Goal: Information Seeking & Learning: Learn about a topic

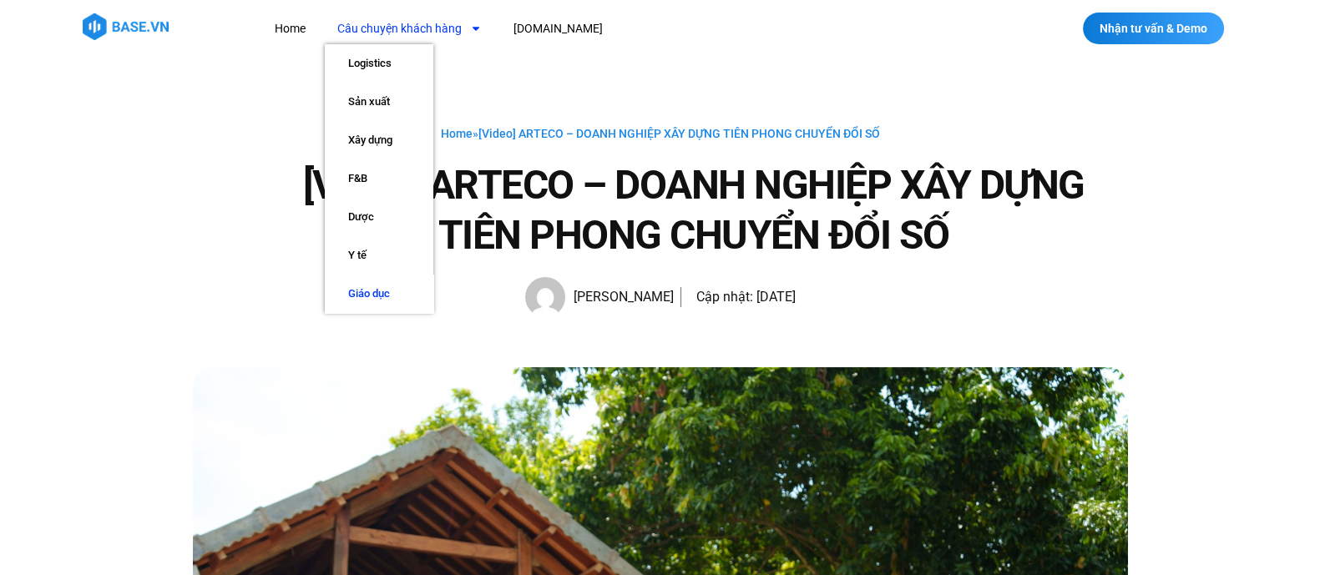
click at [373, 289] on link "Giáo dục" at bounding box center [379, 294] width 109 height 38
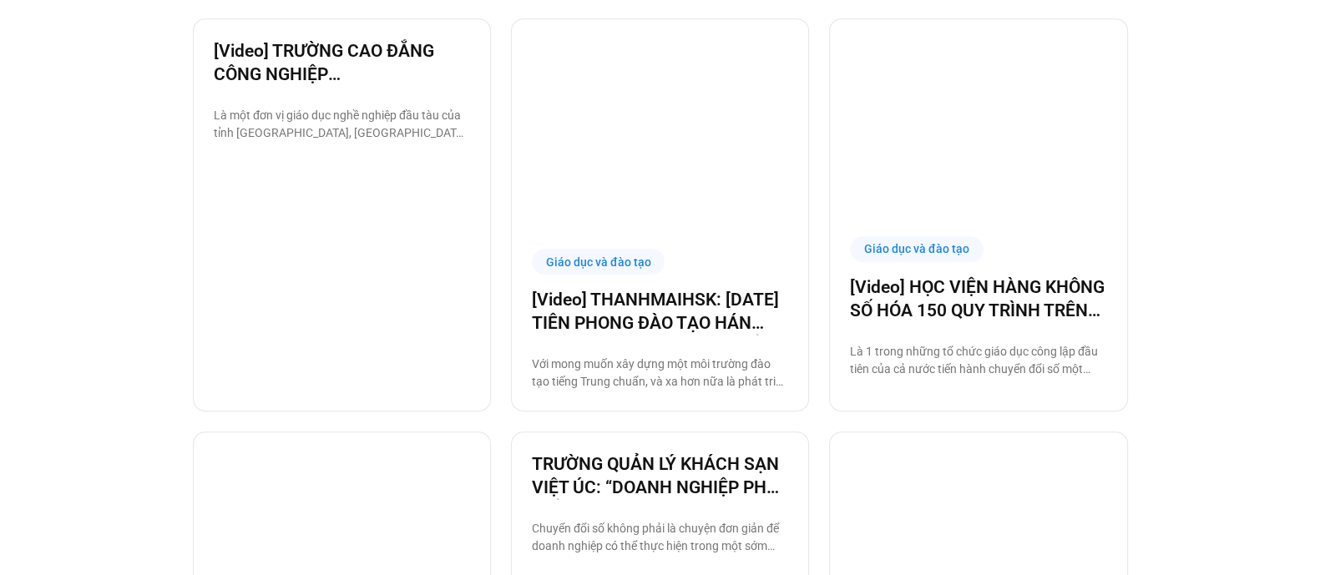
scroll to position [1140, 0]
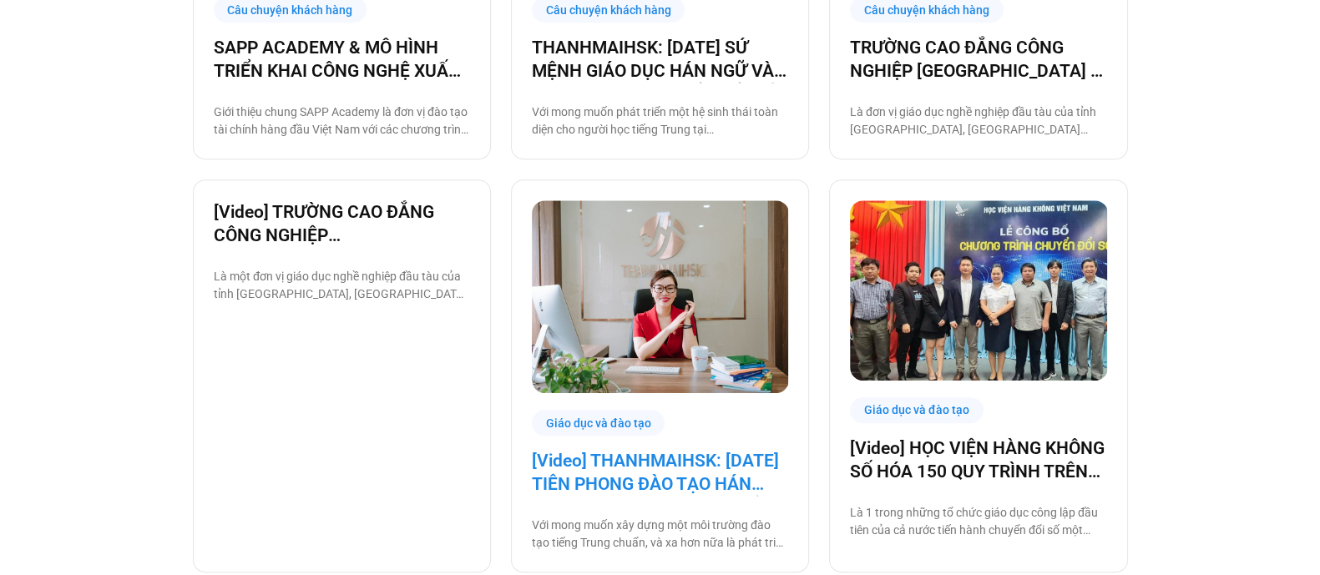
click at [680, 475] on link "[Video] THANHMAIHSK: 10 NĂM TIÊN PHONG ĐÀO TẠO HÁN NGỮ & BƯỚC NGOẶT CHUYỂN ĐỔI …" at bounding box center [660, 472] width 256 height 47
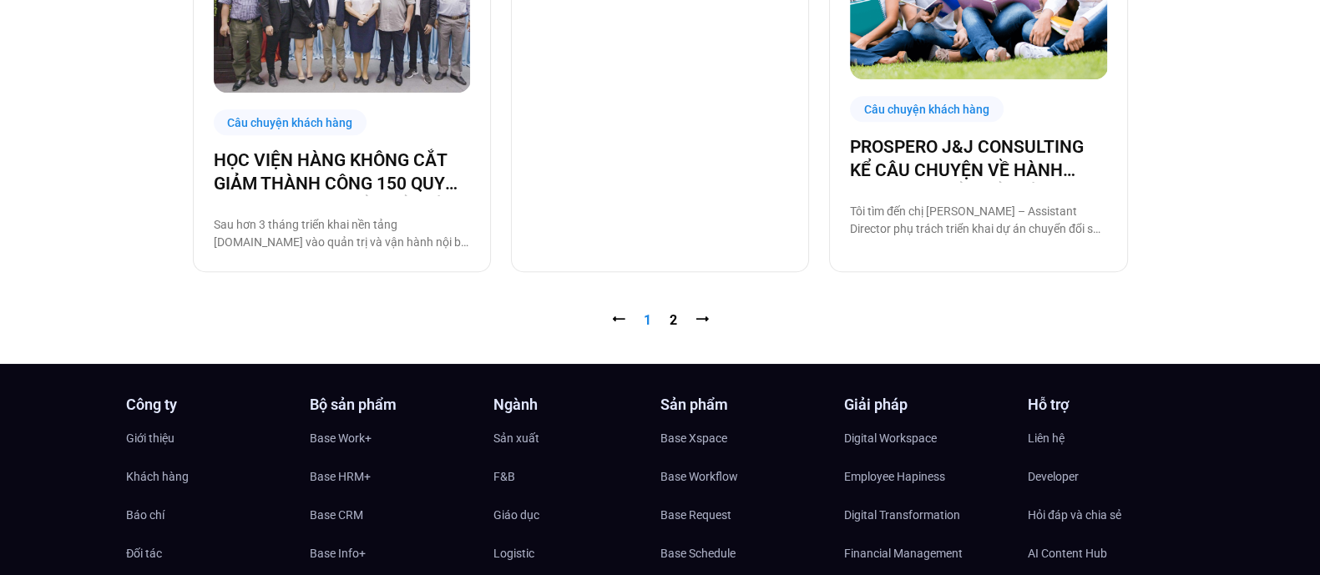
scroll to position [1856, 0]
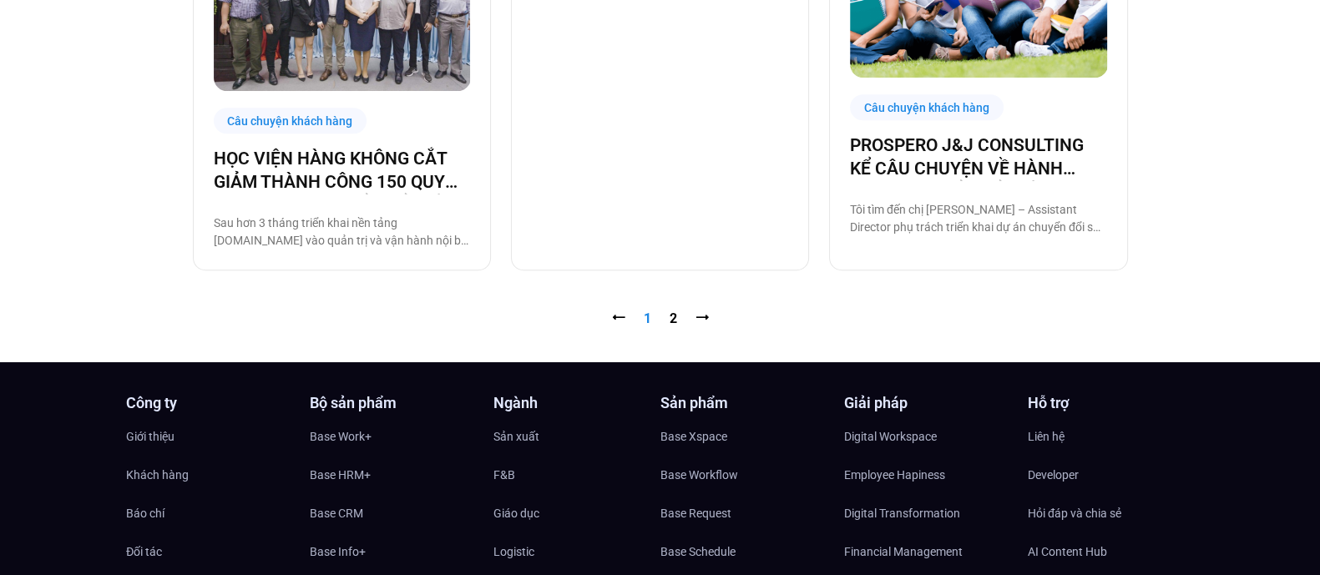
click at [680, 319] on nav "⭠ Trang 1 Trang 2 ⭢" at bounding box center [660, 319] width 935 height 20
click at [671, 315] on link "Trang 2" at bounding box center [673, 319] width 8 height 16
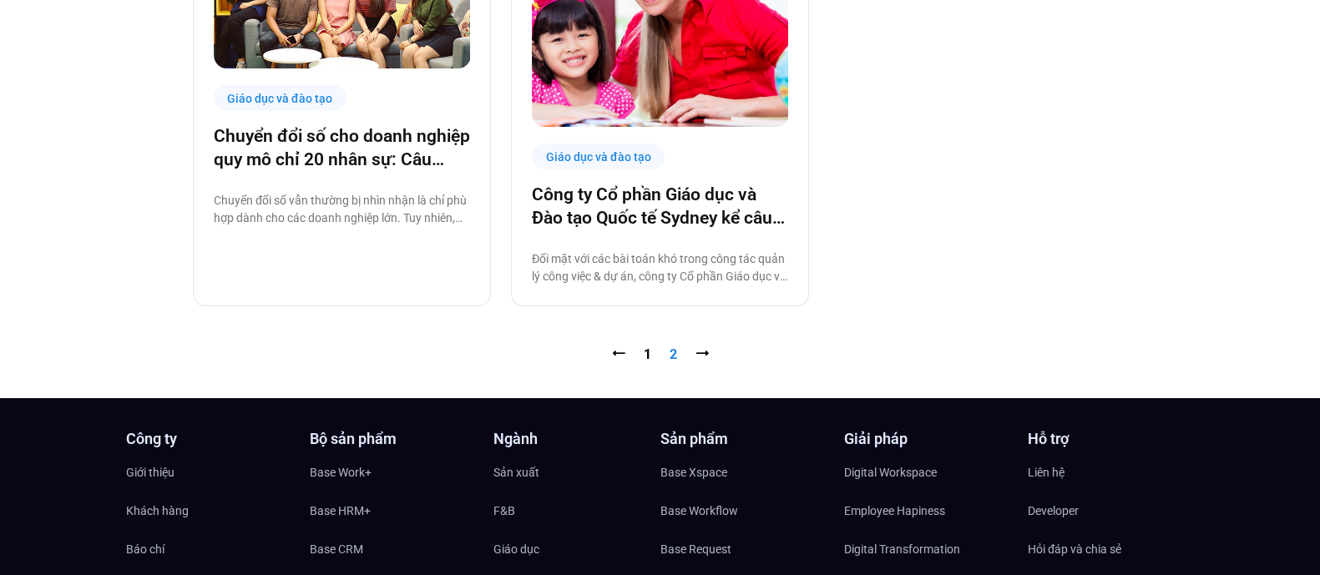
scroll to position [581, 0]
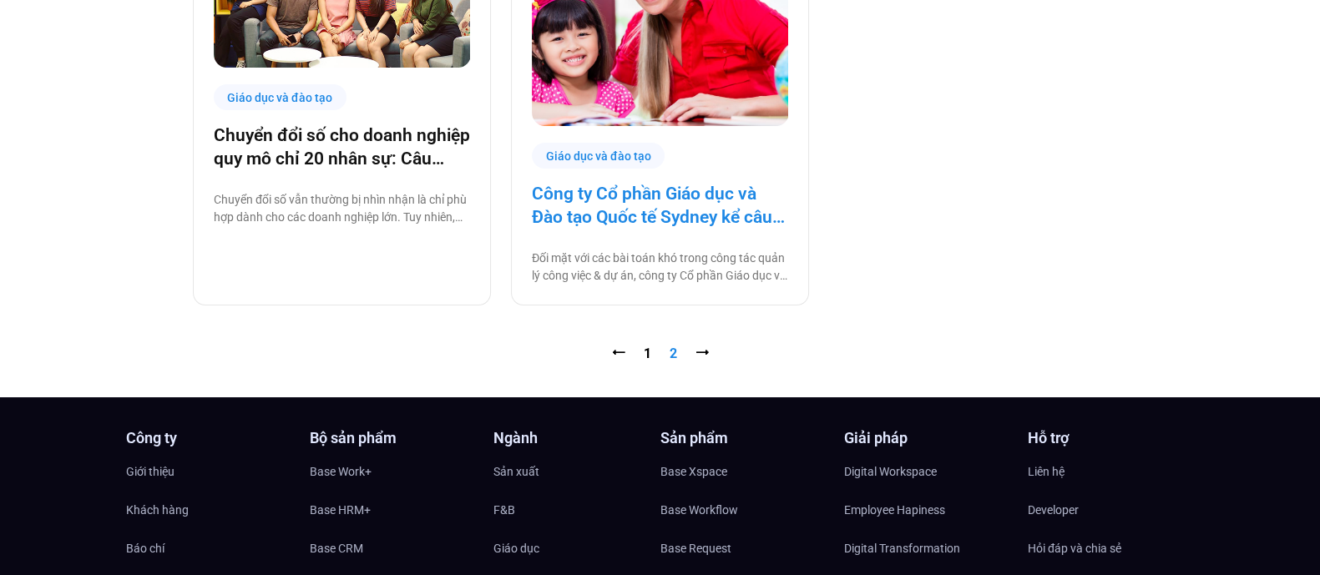
click at [630, 189] on link "Công ty Cổ phần Giáo dục và Đào tạo Quốc tế Sydney kể câu chuyện chuyển đổi số …" at bounding box center [660, 205] width 256 height 47
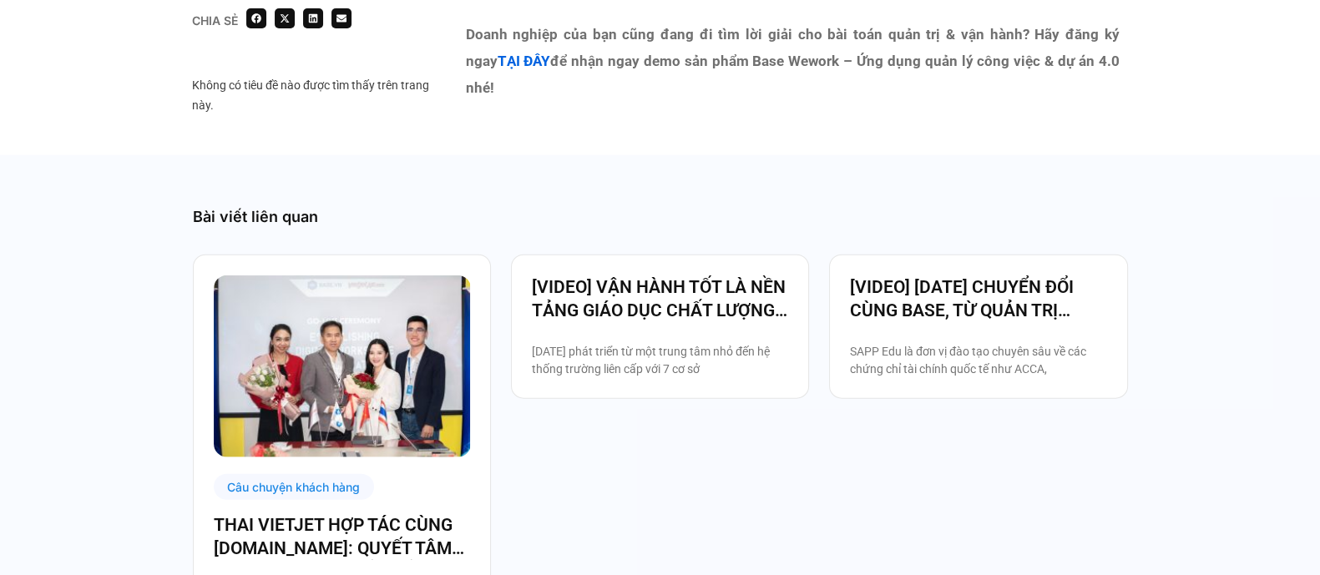
scroll to position [5121, 0]
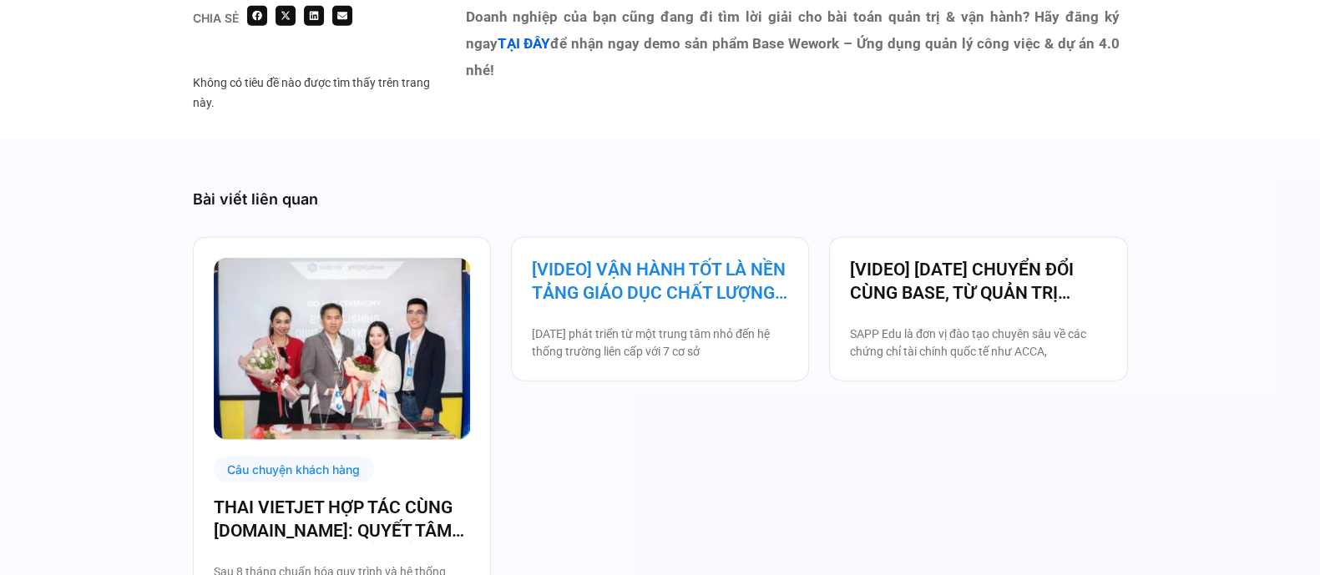
click at [689, 280] on link "[VIDEO] VẬN HÀNH TỐT LÀ NỀN TẢNG GIÁO DỤC CHẤT LƯỢNG – BAMBOO SCHOOL CHỌN BASE" at bounding box center [660, 281] width 256 height 47
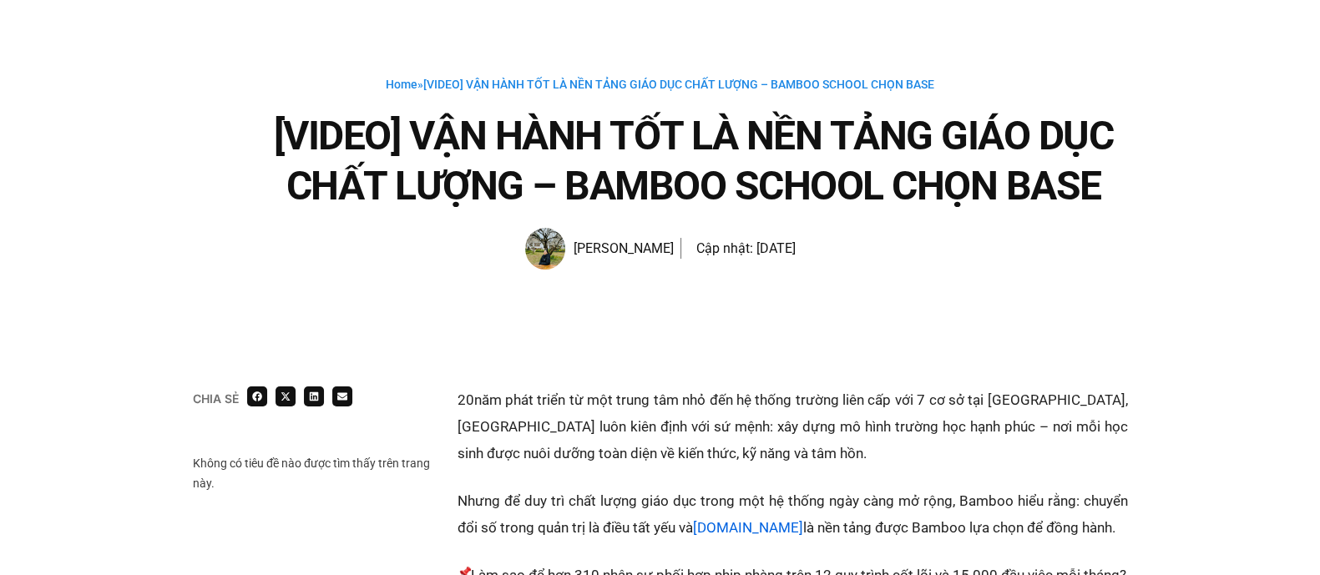
scroll to position [47, 0]
